Goal: Information Seeking & Learning: Learn about a topic

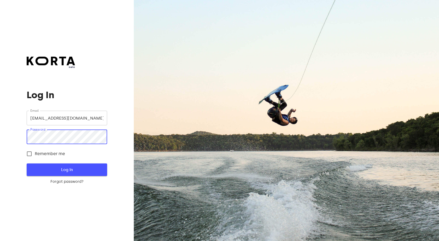
click at [67, 168] on span "Log In" at bounding box center [66, 169] width 63 height 7
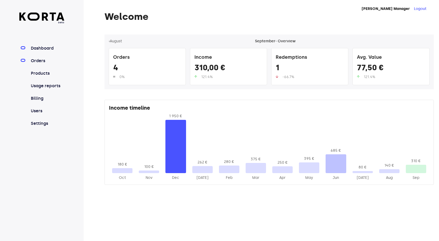
click at [40, 60] on link "Orders" at bounding box center [47, 61] width 35 height 6
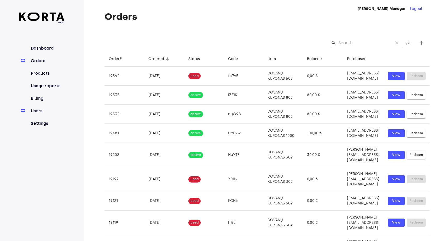
click at [39, 113] on link "Users" at bounding box center [47, 111] width 35 height 6
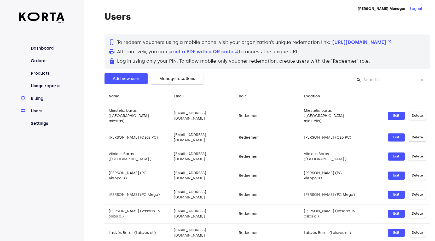
click at [39, 98] on link "Billing" at bounding box center [47, 98] width 35 height 6
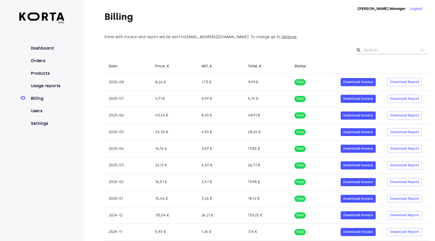
click at [43, 89] on nav "Dashboard Orders Products Usage reports Billing Users Settings" at bounding box center [41, 85] width 45 height 81
click at [43, 87] on link "Usage reports" at bounding box center [47, 86] width 35 height 6
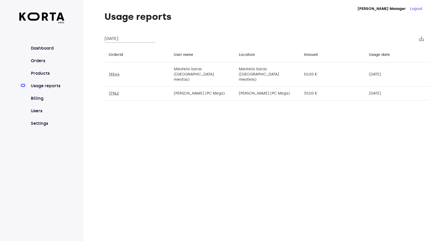
click at [127, 37] on input "[DATE]" at bounding box center [129, 38] width 51 height 8
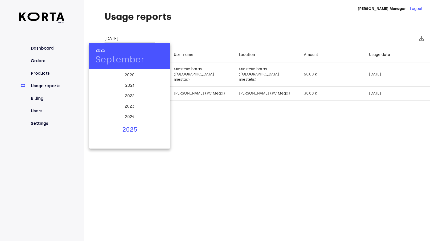
click at [199, 29] on div at bounding box center [219, 120] width 439 height 241
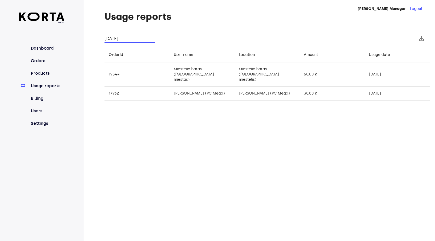
click at [117, 39] on input "[DATE]" at bounding box center [129, 38] width 51 height 8
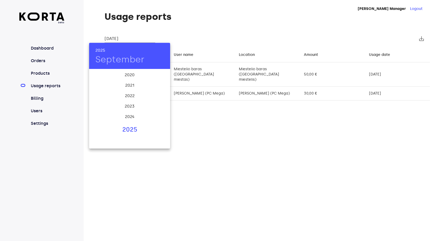
click at [118, 59] on h4 "September" at bounding box center [119, 59] width 49 height 11
click at [133, 118] on div "Aug" at bounding box center [129, 119] width 27 height 20
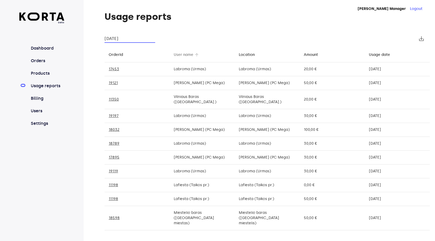
click at [179, 55] on div "User name" at bounding box center [184, 55] width 20 height 6
click at [123, 39] on input "[DATE]" at bounding box center [129, 38] width 51 height 8
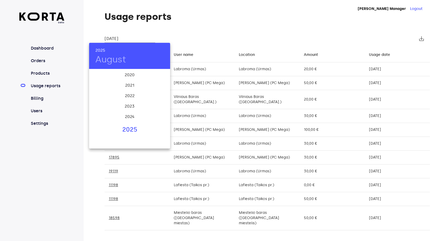
click at [118, 60] on h4 "August" at bounding box center [110, 59] width 31 height 11
click at [104, 118] on div "[DATE]" at bounding box center [102, 119] width 27 height 20
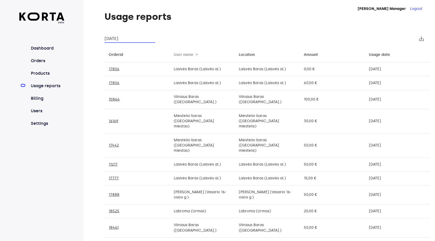
click at [181, 55] on div "User name" at bounding box center [184, 55] width 20 height 6
click at [117, 42] on input "[DATE]" at bounding box center [129, 38] width 51 height 8
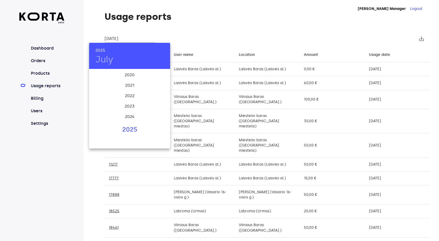
click at [96, 55] on h4 "July" at bounding box center [104, 59] width 18 height 11
click at [106, 79] on div "Jan" at bounding box center [102, 80] width 27 height 20
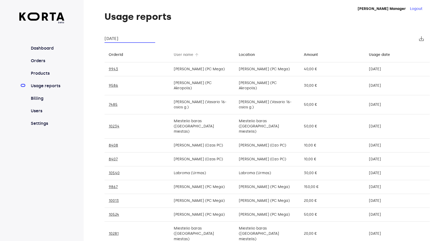
click at [174, 56] on div "User name" at bounding box center [184, 55] width 20 height 6
click at [120, 37] on input "[DATE]" at bounding box center [129, 38] width 51 height 8
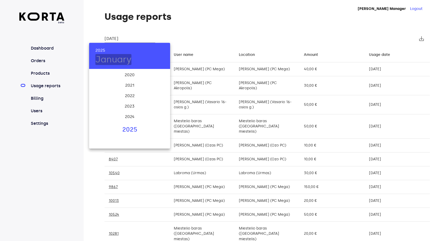
click at [108, 61] on h4 "January" at bounding box center [113, 59] width 36 height 11
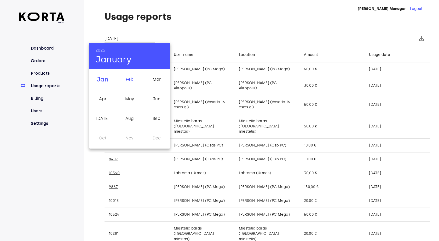
click at [129, 77] on div "Feb" at bounding box center [129, 80] width 27 height 20
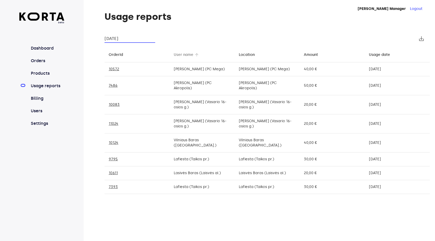
click at [177, 56] on div "User name" at bounding box center [184, 55] width 20 height 6
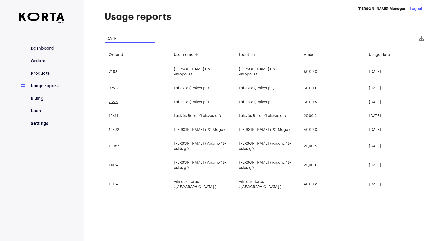
click at [124, 41] on input "[DATE]" at bounding box center [129, 38] width 51 height 8
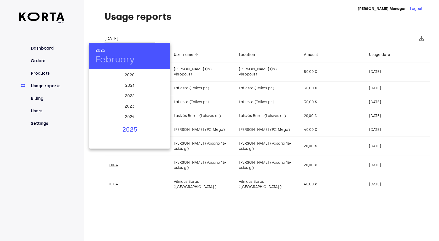
click at [134, 63] on h4 "February" at bounding box center [114, 59] width 39 height 11
click at [161, 79] on div "Mar" at bounding box center [156, 80] width 27 height 20
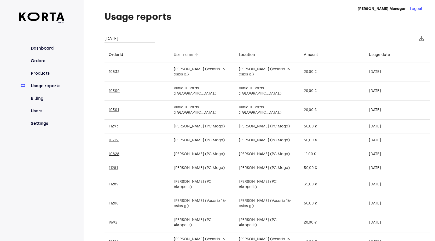
drag, startPoint x: 184, startPoint y: 50, endPoint x: 185, endPoint y: 54, distance: 4.5
click at [184, 50] on th "User name arrow_downward" at bounding box center [201, 54] width 65 height 15
click at [185, 55] on div "User name" at bounding box center [184, 55] width 20 height 6
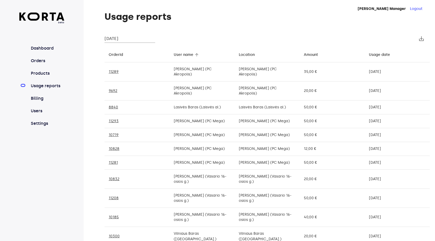
click at [136, 36] on input "[DATE]" at bounding box center [129, 38] width 51 height 8
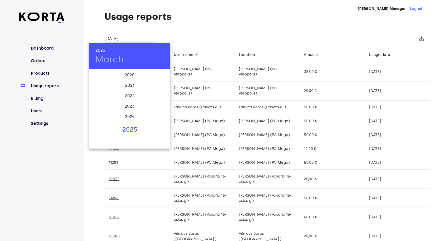
click at [113, 59] on h4 "March" at bounding box center [109, 59] width 28 height 11
click at [102, 95] on div "Apr" at bounding box center [102, 99] width 27 height 20
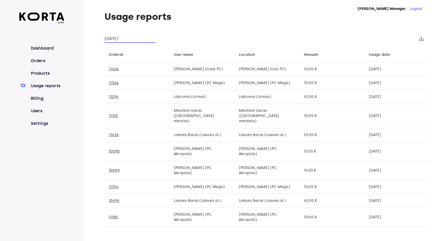
click at [181, 58] on th "User name arrow_downward" at bounding box center [201, 54] width 65 height 15
click at [181, 57] on div "User name" at bounding box center [184, 55] width 20 height 6
click at [126, 39] on input "[DATE]" at bounding box center [129, 38] width 51 height 8
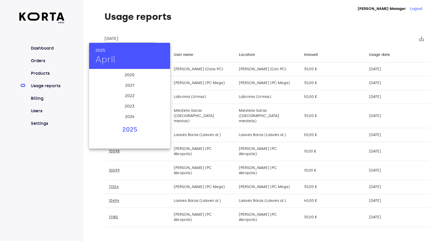
click at [105, 62] on h4 "April" at bounding box center [105, 59] width 20 height 11
click at [133, 103] on div "May" at bounding box center [129, 99] width 27 height 20
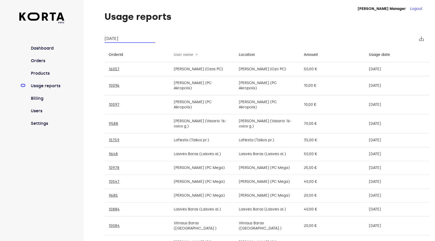
click at [184, 55] on div "User name" at bounding box center [184, 55] width 20 height 6
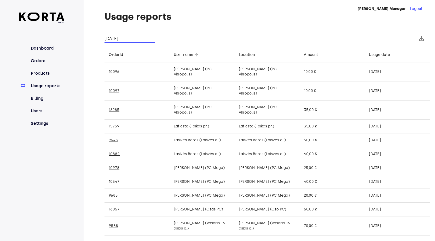
click at [121, 41] on input "[DATE]" at bounding box center [129, 38] width 51 height 8
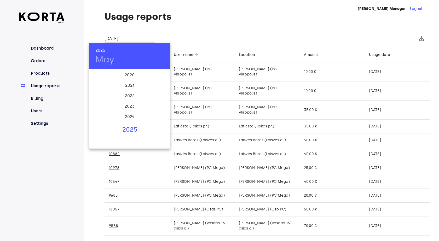
drag, startPoint x: 105, startPoint y: 54, endPoint x: 108, endPoint y: 58, distance: 5.3
click at [107, 55] on div "[DATE]" at bounding box center [129, 56] width 81 height 26
click at [114, 61] on h4 "May" at bounding box center [104, 59] width 19 height 11
click at [163, 99] on div "Jun" at bounding box center [156, 99] width 27 height 20
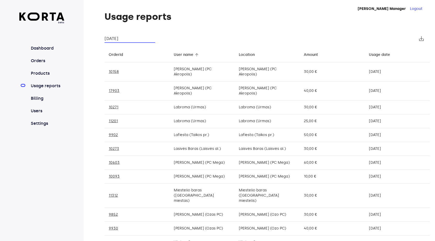
click at [120, 38] on input "[DATE]" at bounding box center [129, 38] width 51 height 8
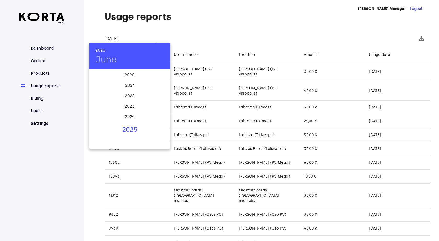
click at [104, 61] on h4 "June" at bounding box center [105, 59] width 21 height 11
click at [105, 117] on div "[DATE]" at bounding box center [102, 119] width 27 height 20
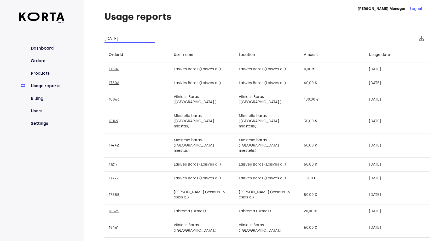
click at [201, 54] on th "User name arrow_downward" at bounding box center [201, 54] width 65 height 15
click at [193, 55] on div "User name" at bounding box center [184, 55] width 20 height 6
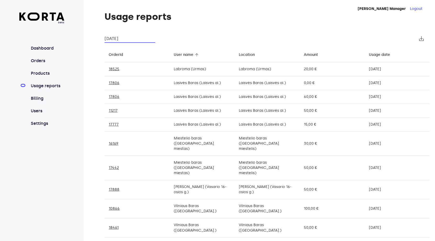
click at [129, 37] on input "[DATE]" at bounding box center [129, 38] width 51 height 8
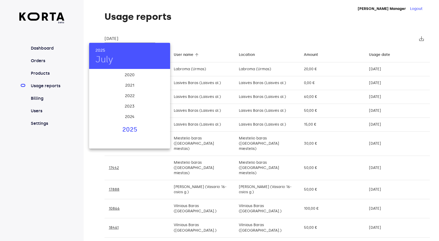
click at [107, 60] on h4 "July" at bounding box center [104, 59] width 18 height 11
click at [132, 121] on div "Aug" at bounding box center [129, 119] width 27 height 20
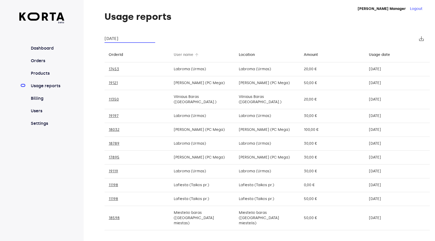
click at [186, 55] on div "User name" at bounding box center [184, 55] width 20 height 6
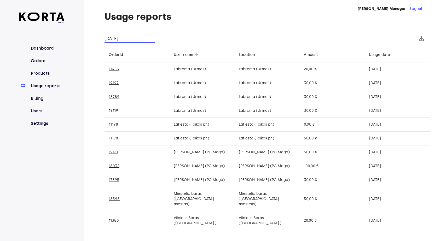
click at [115, 42] on input "[DATE]" at bounding box center [129, 38] width 51 height 8
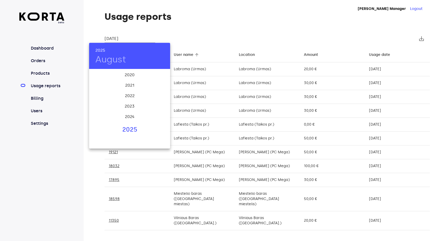
click at [117, 60] on h4 "August" at bounding box center [110, 59] width 31 height 11
click at [158, 114] on div "Sep" at bounding box center [156, 119] width 27 height 20
type input "[DATE]"
